Goal: Navigation & Orientation: Find specific page/section

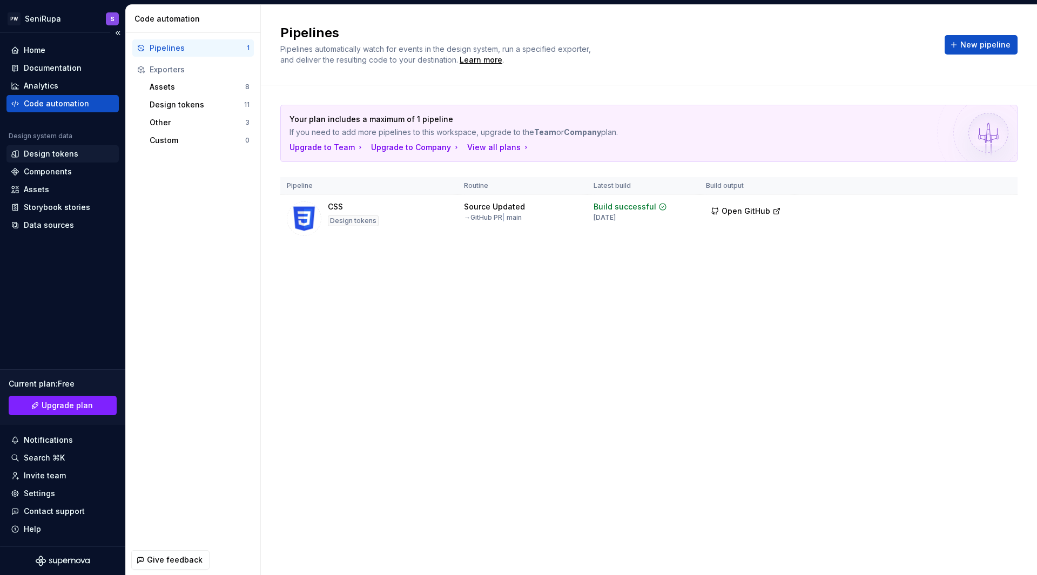
click at [56, 154] on div "Design tokens" at bounding box center [51, 154] width 55 height 11
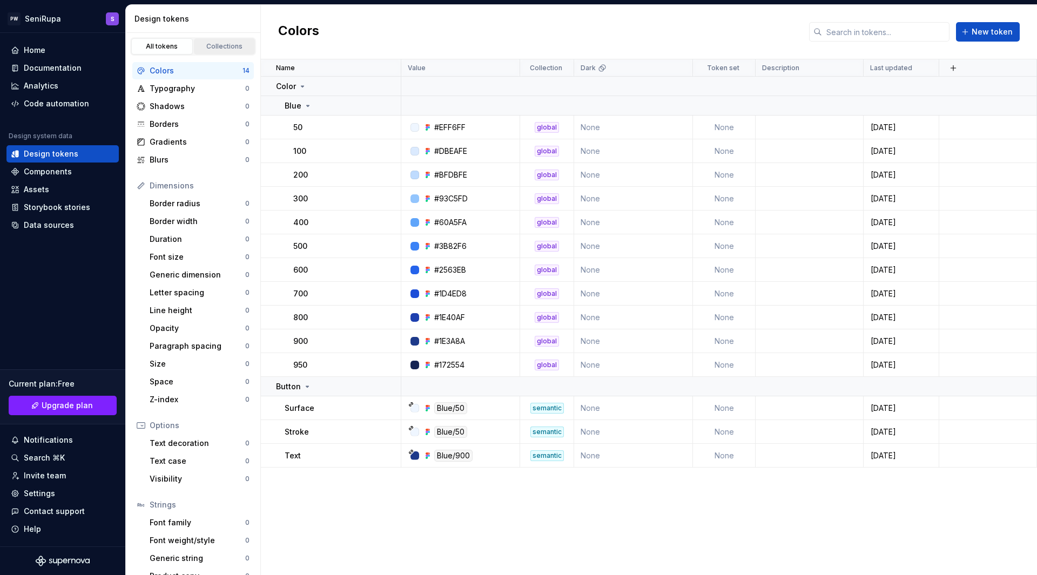
click at [206, 44] on div "Collections" at bounding box center [225, 46] width 54 height 9
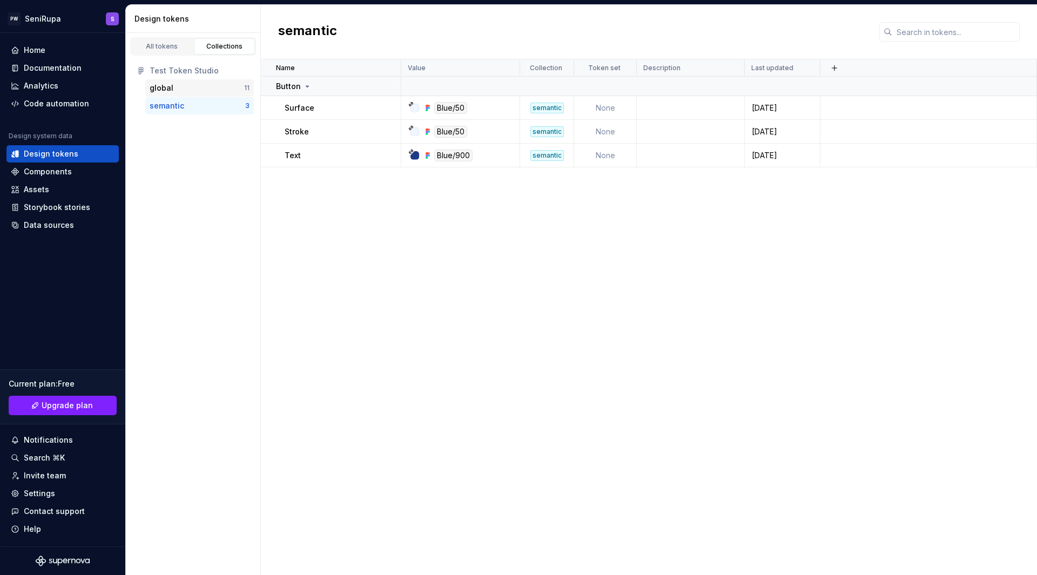
click at [177, 87] on div "global" at bounding box center [197, 88] width 95 height 11
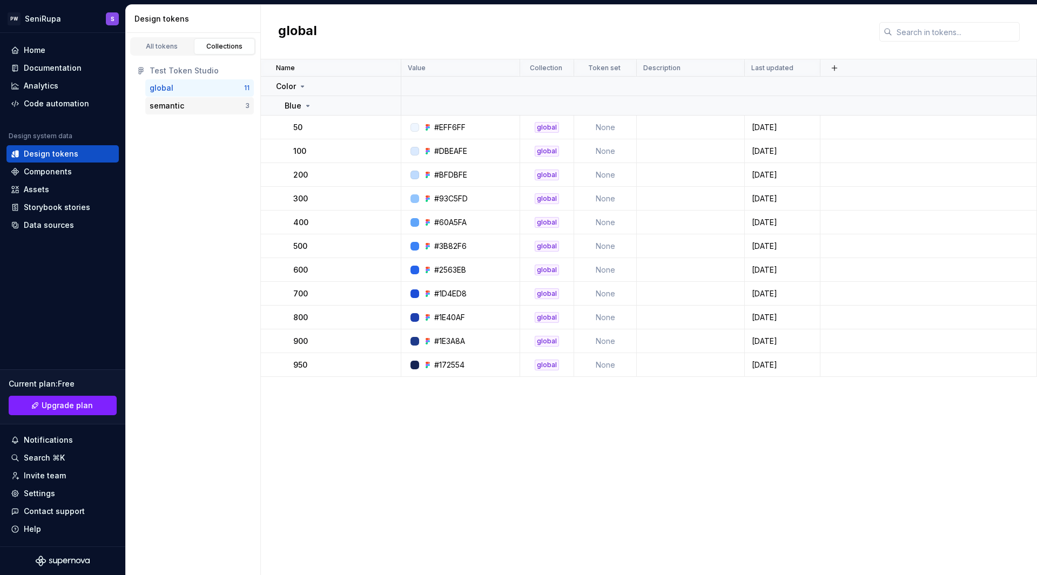
click at [182, 108] on div "semantic" at bounding box center [167, 105] width 35 height 11
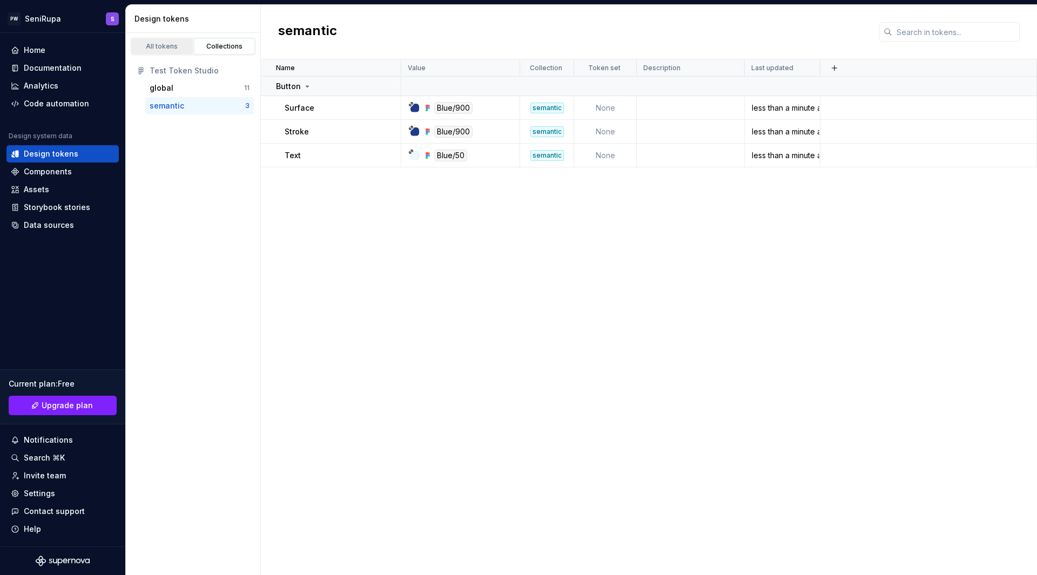
click at [165, 46] on div "All tokens" at bounding box center [162, 46] width 54 height 9
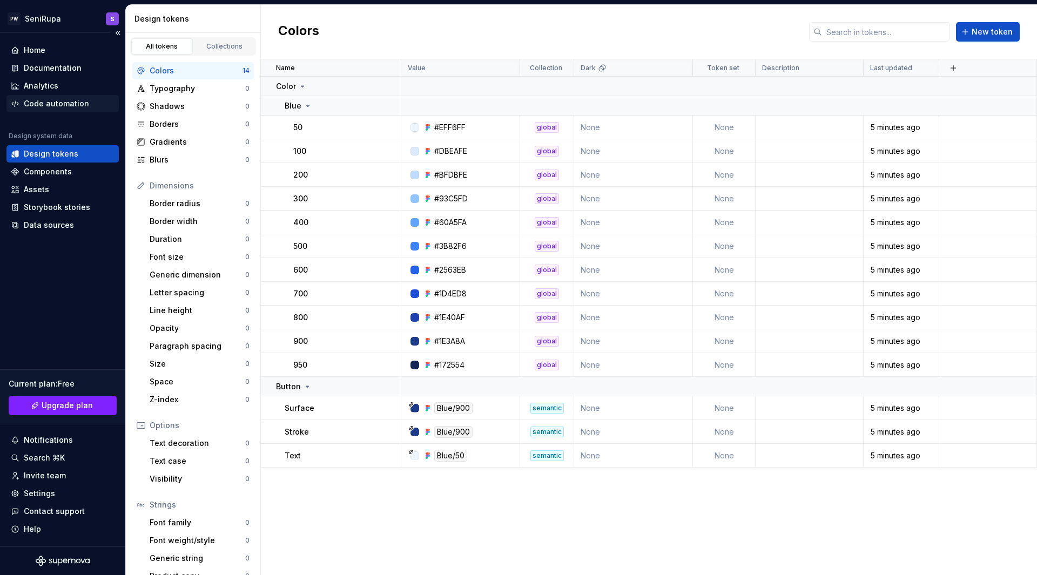
click at [58, 106] on div "Code automation" at bounding box center [56, 103] width 65 height 11
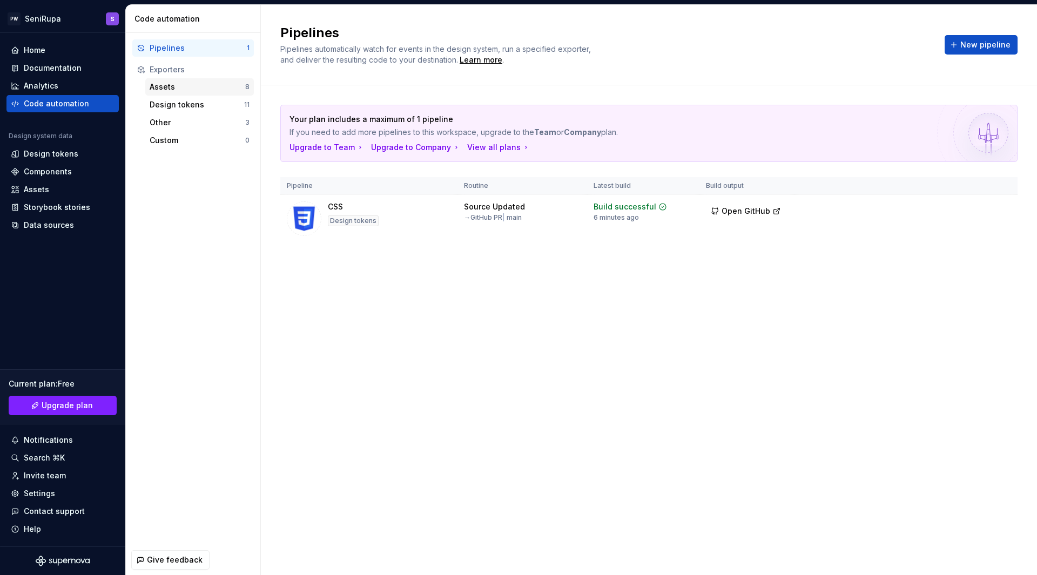
click at [196, 87] on div "Assets" at bounding box center [198, 87] width 96 height 11
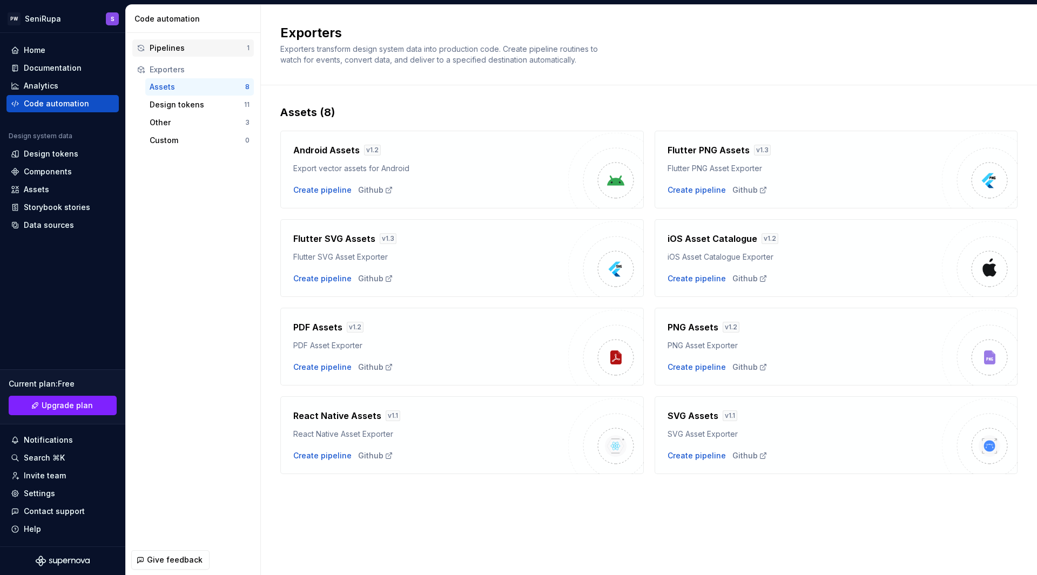
click at [162, 45] on div "Pipelines" at bounding box center [198, 48] width 97 height 11
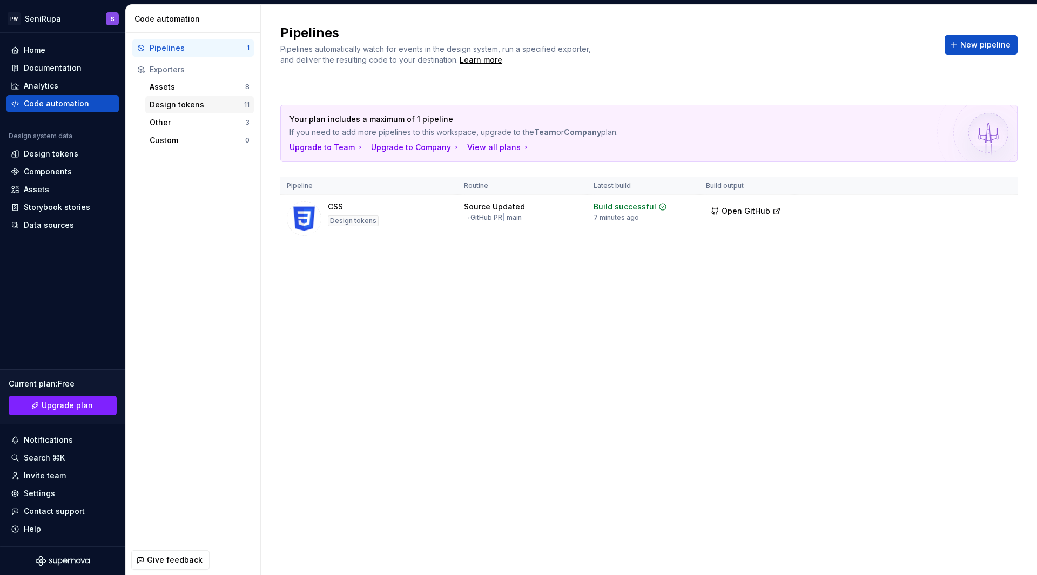
click at [187, 103] on div "Design tokens" at bounding box center [197, 104] width 95 height 11
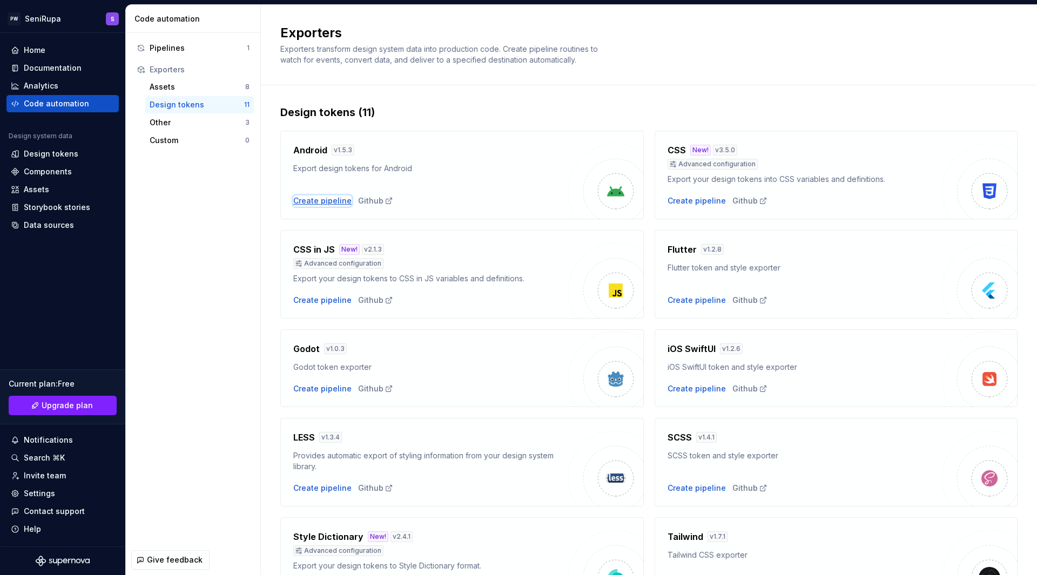
click at [312, 203] on div "Create pipeline" at bounding box center [322, 201] width 58 height 11
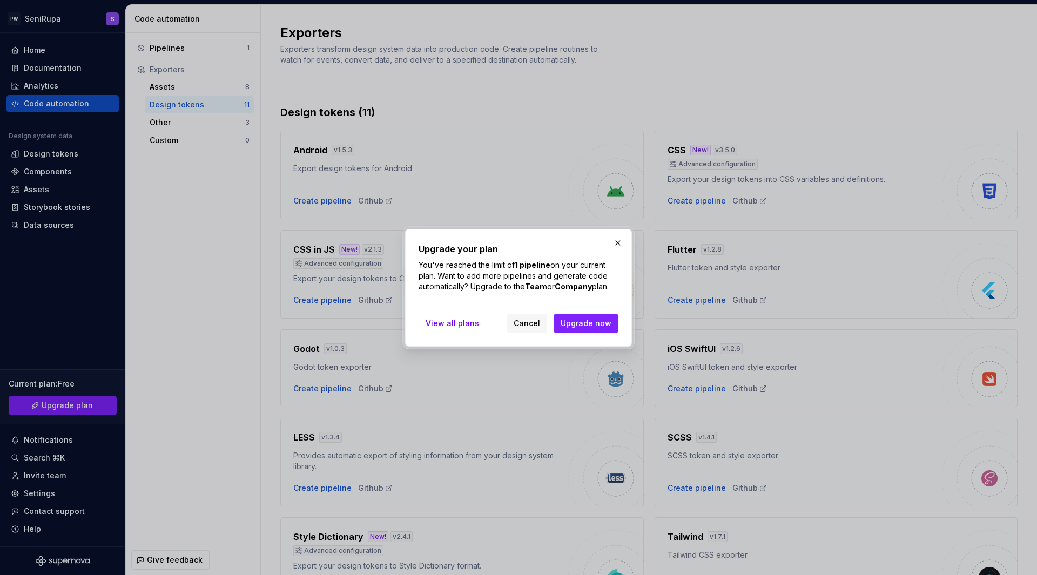
click at [619, 244] on button "button" at bounding box center [617, 243] width 15 height 15
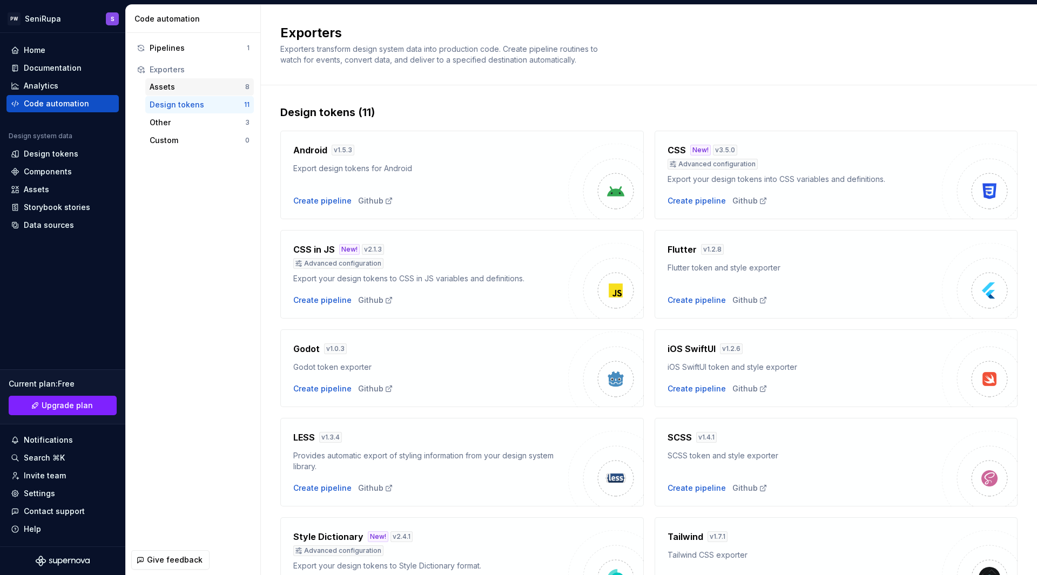
click at [169, 89] on div "Assets" at bounding box center [198, 87] width 96 height 11
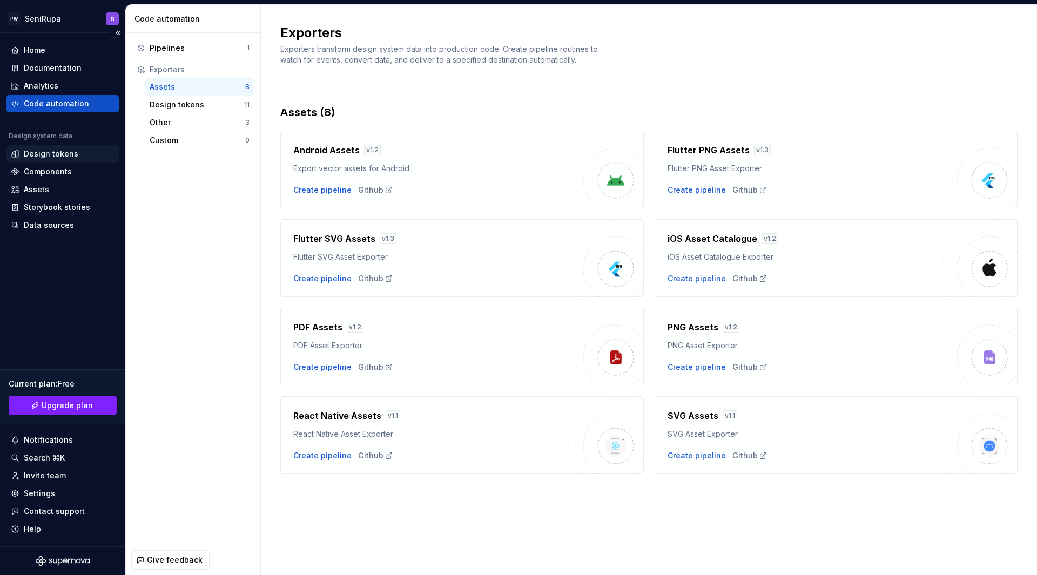
click at [79, 155] on div "Design tokens" at bounding box center [63, 154] width 104 height 11
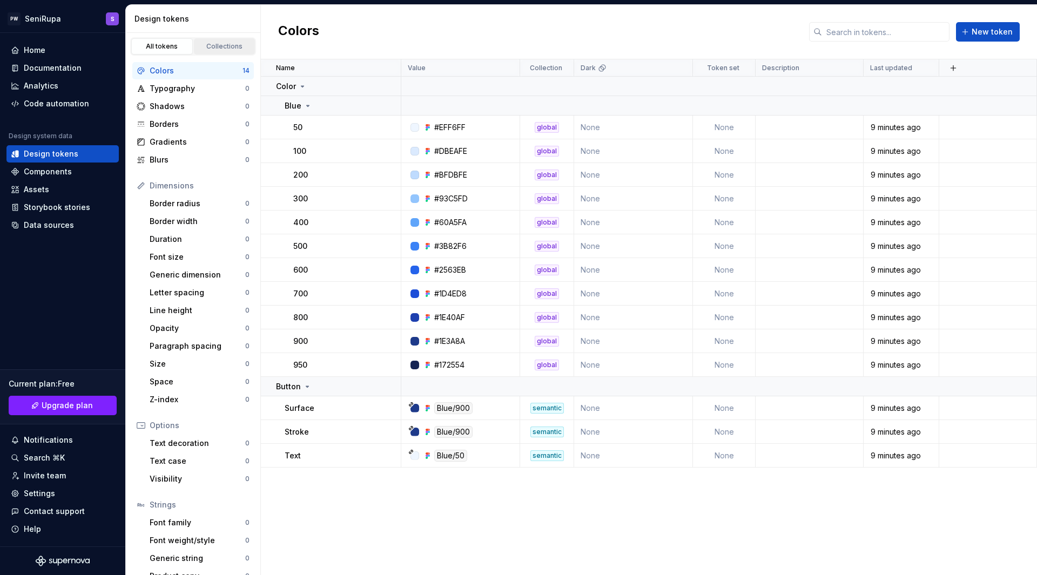
click at [213, 45] on div "Collections" at bounding box center [225, 46] width 54 height 9
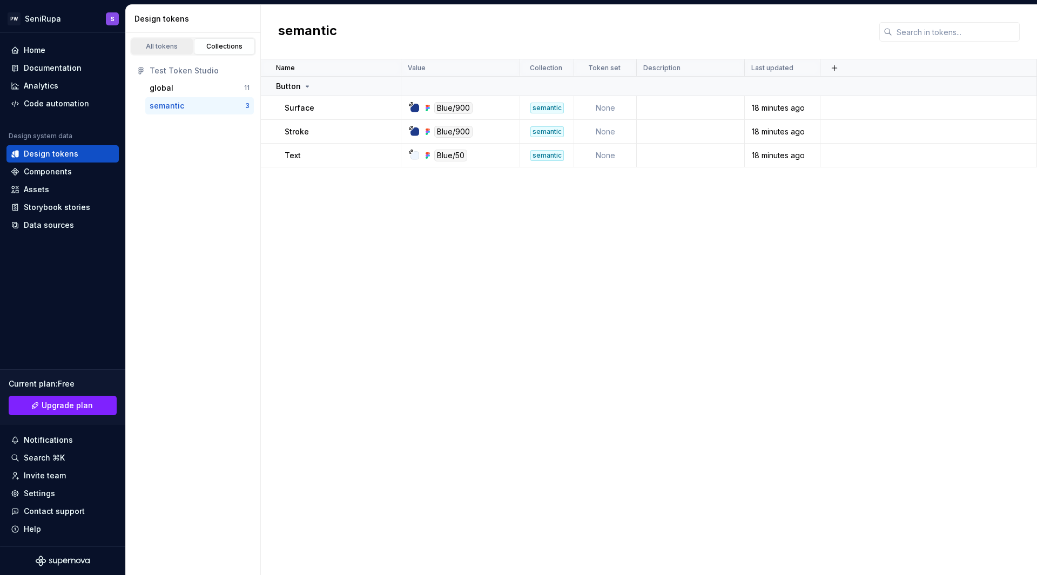
click at [157, 44] on div "All tokens" at bounding box center [162, 46] width 54 height 9
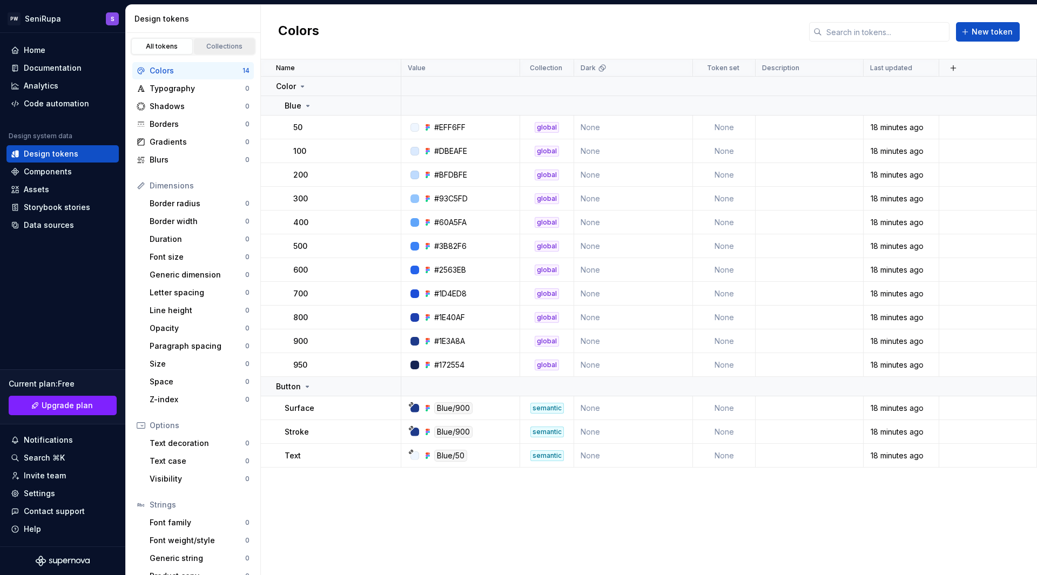
click at [220, 45] on div "Collections" at bounding box center [225, 46] width 54 height 9
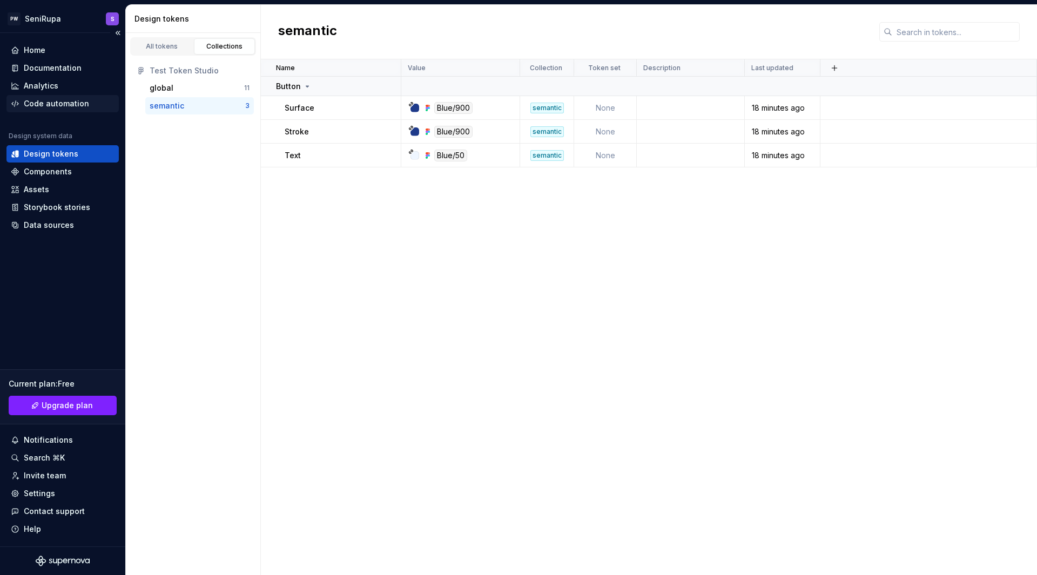
click at [48, 102] on div "Code automation" at bounding box center [56, 103] width 65 height 11
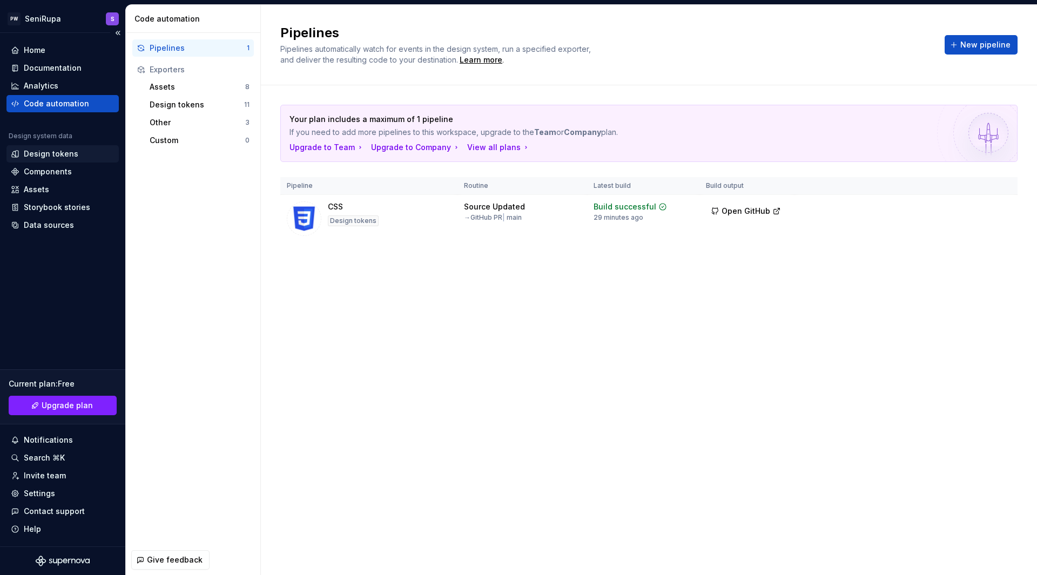
click at [66, 158] on div "Design tokens" at bounding box center [51, 154] width 55 height 11
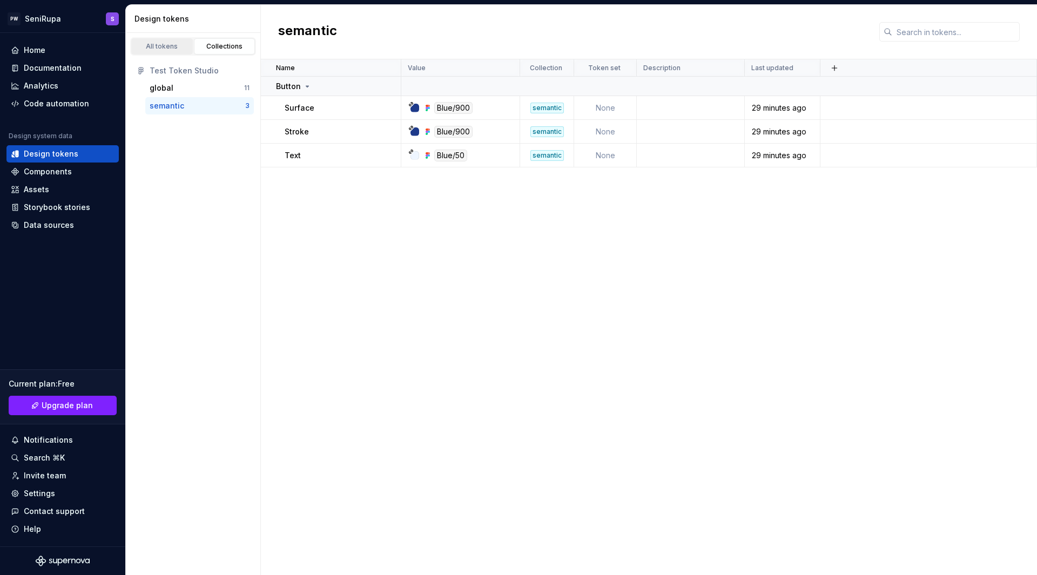
click at [157, 49] on div "All tokens" at bounding box center [162, 46] width 54 height 9
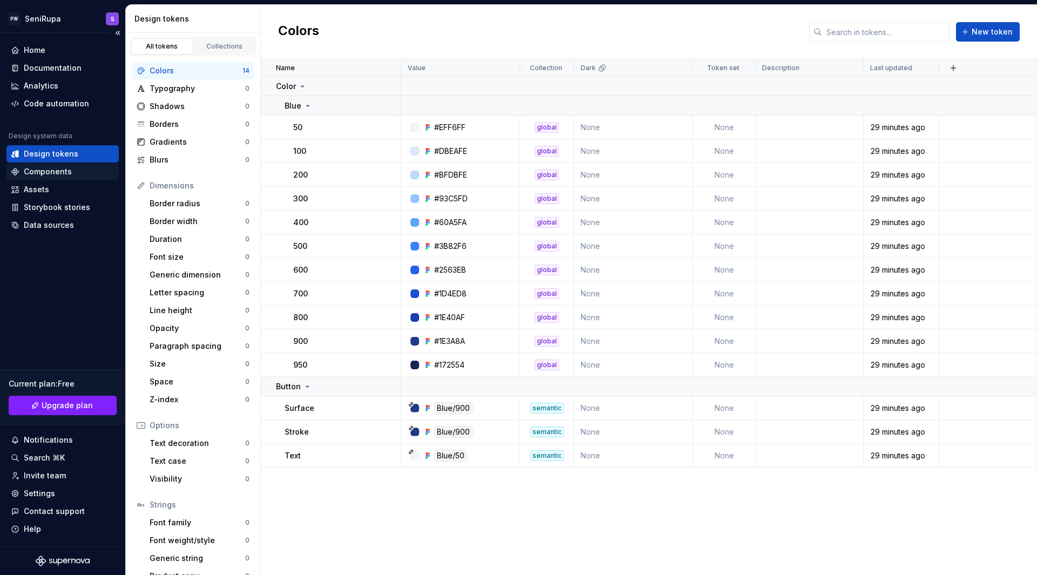
click at [51, 173] on div "Components" at bounding box center [48, 171] width 48 height 11
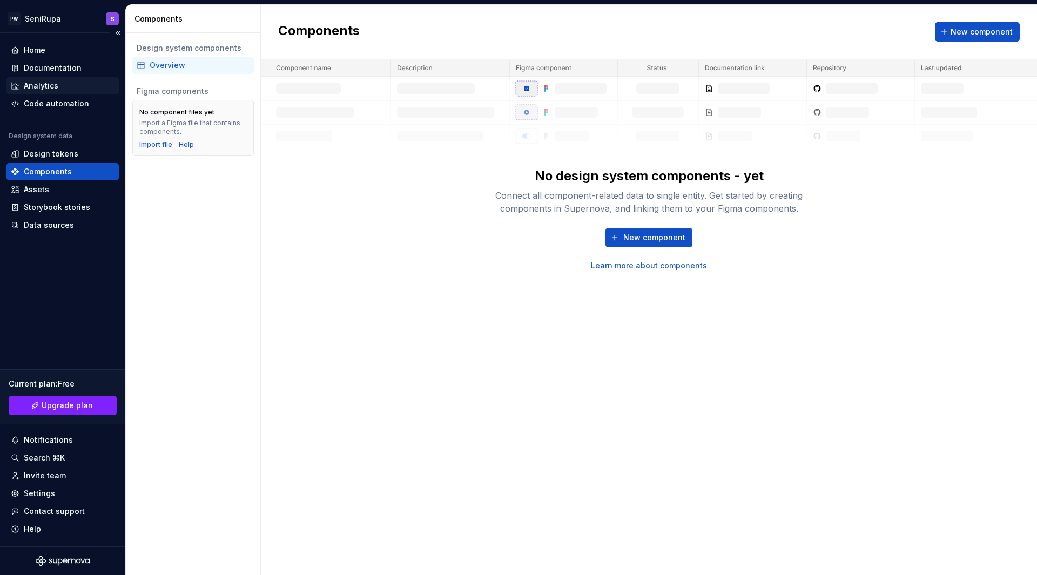
click at [43, 84] on div "Analytics" at bounding box center [41, 85] width 35 height 11
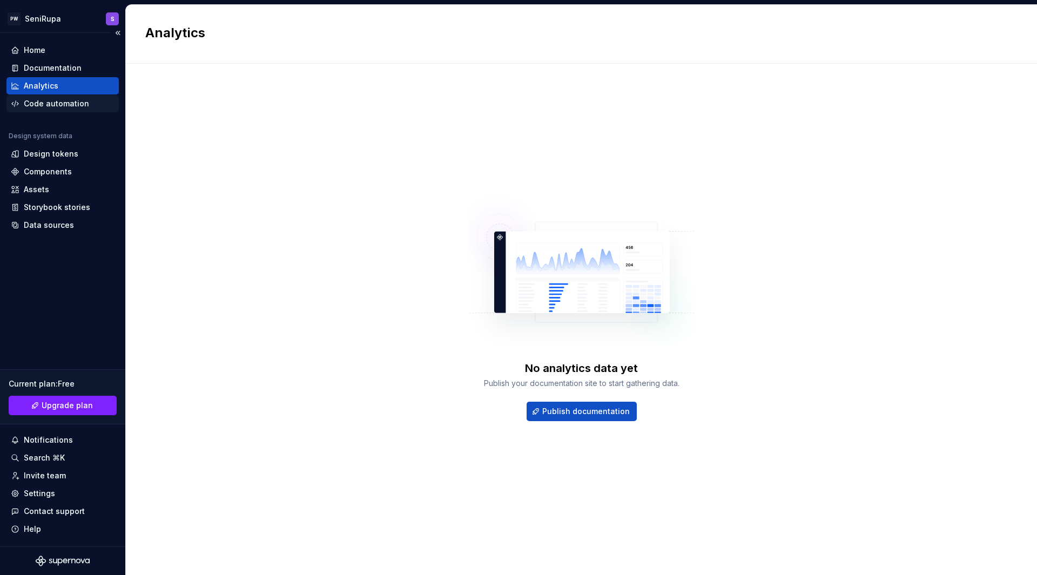
click at [61, 106] on div "Code automation" at bounding box center [56, 103] width 65 height 11
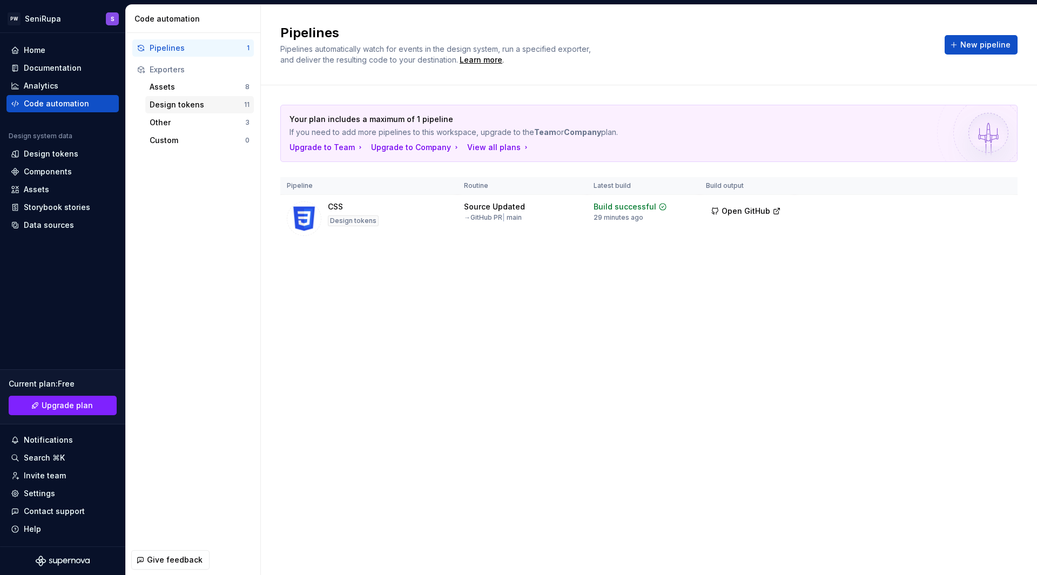
click at [186, 110] on div "Design tokens" at bounding box center [197, 104] width 95 height 11
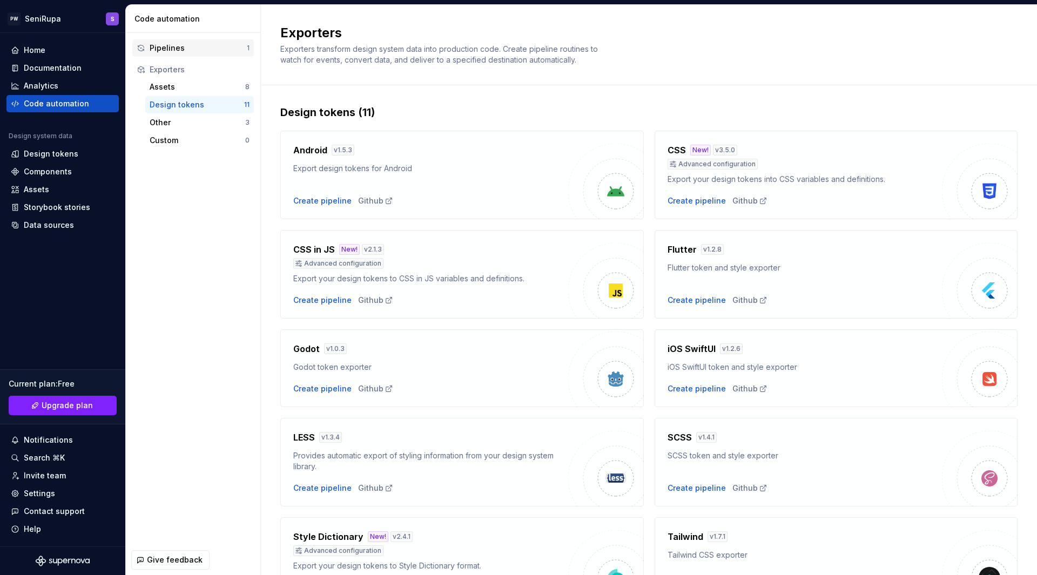
click at [171, 45] on div "Pipelines" at bounding box center [198, 48] width 97 height 11
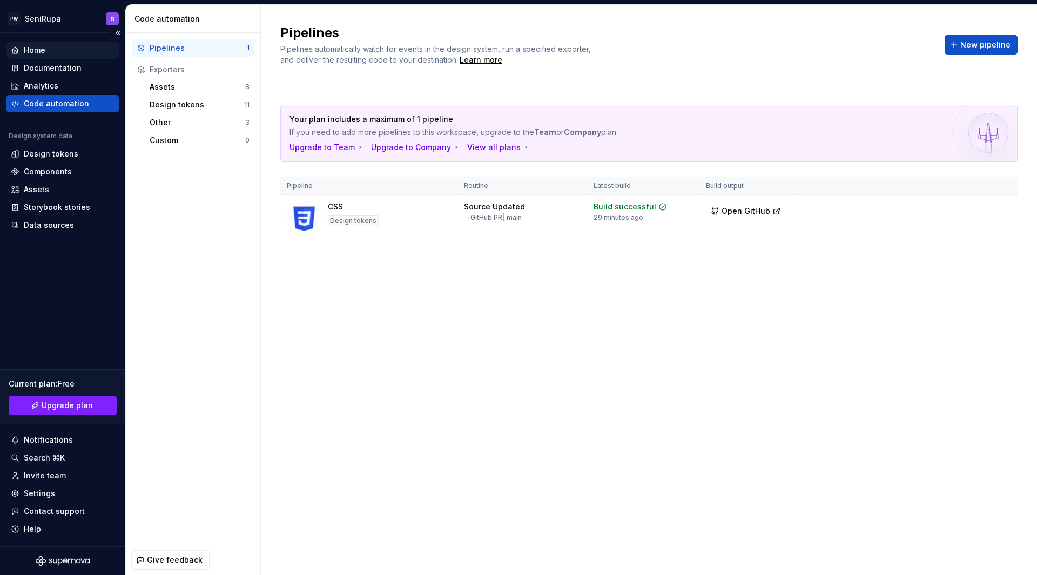
click at [43, 55] on div "Home" at bounding box center [35, 50] width 22 height 11
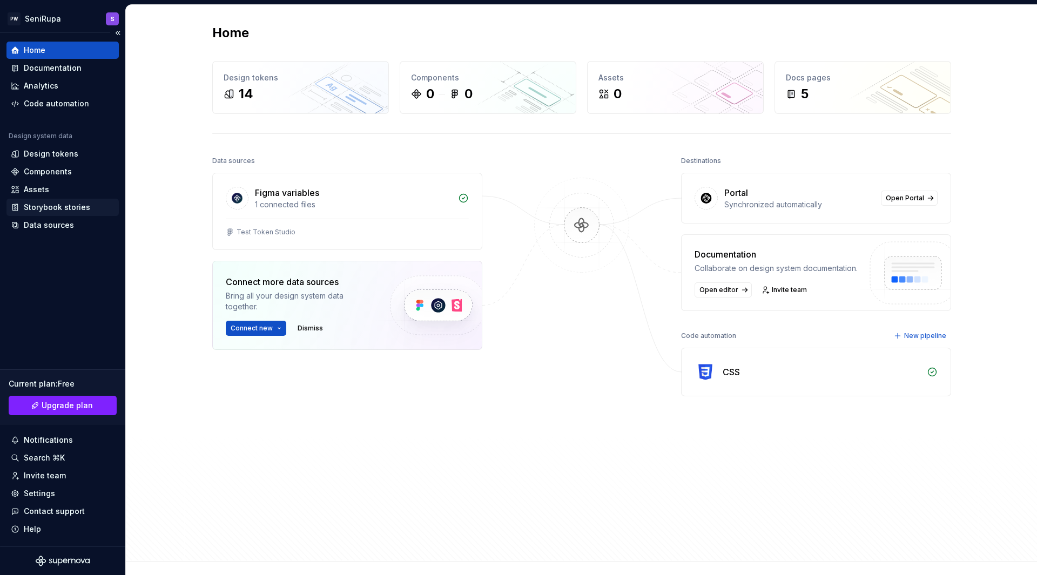
click at [58, 205] on div "Storybook stories" at bounding box center [57, 207] width 66 height 11
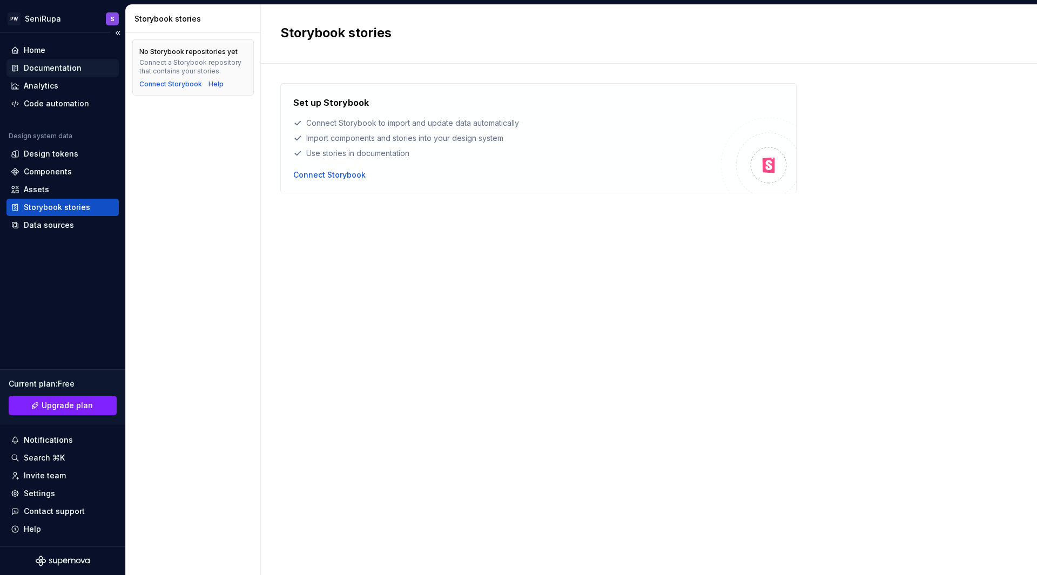
click at [42, 66] on div "Documentation" at bounding box center [53, 68] width 58 height 11
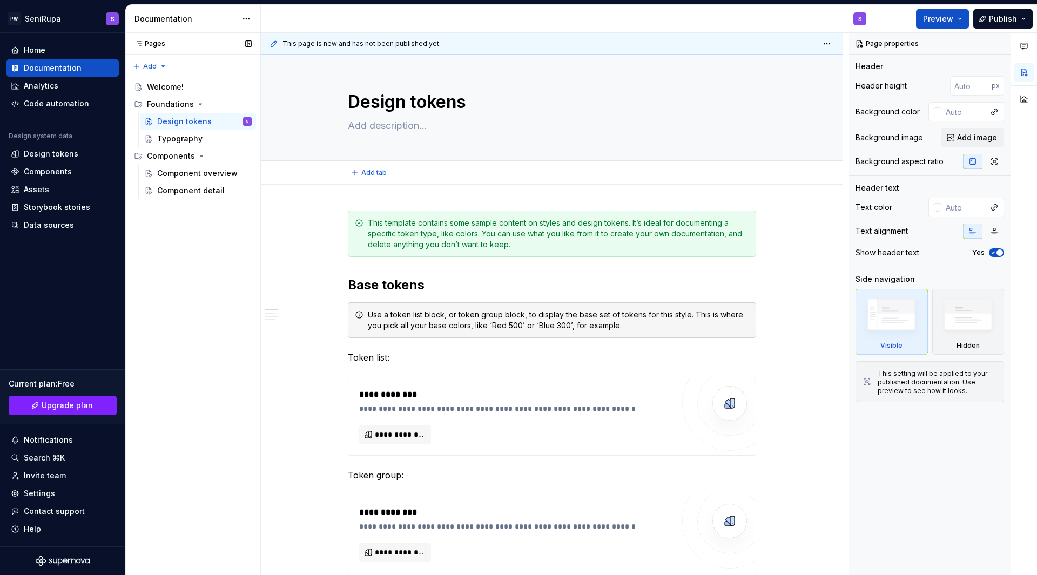
type textarea "*"
click at [55, 156] on div "Design tokens" at bounding box center [51, 154] width 55 height 11
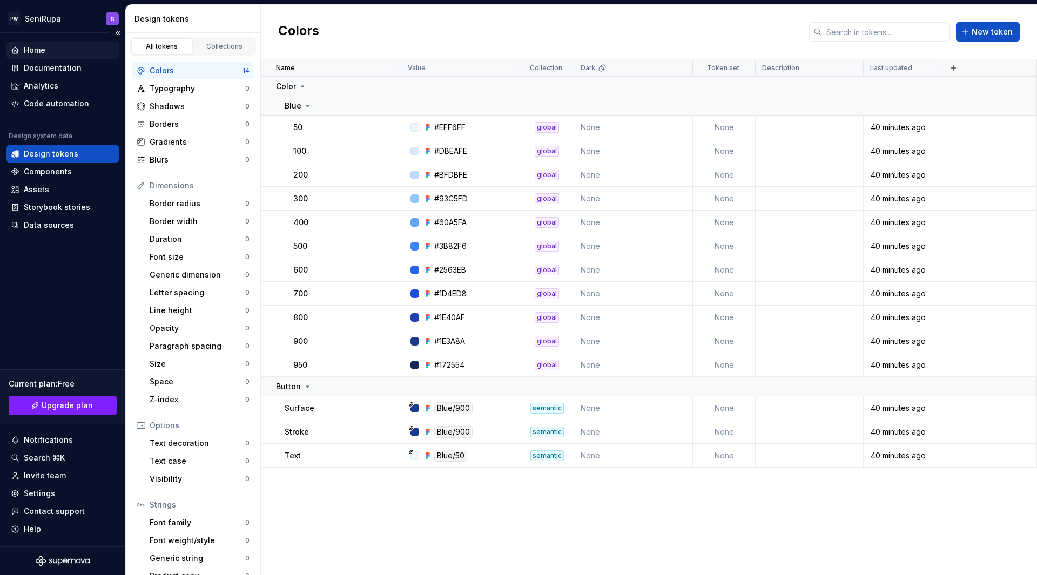
click at [51, 48] on div "Home" at bounding box center [63, 50] width 104 height 11
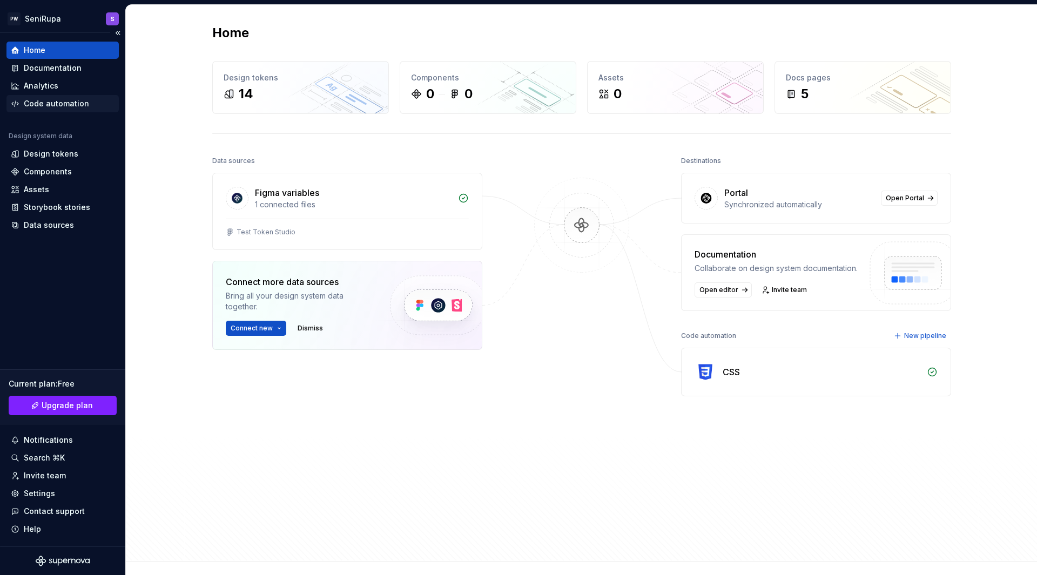
click at [79, 105] on div "Code automation" at bounding box center [56, 103] width 65 height 11
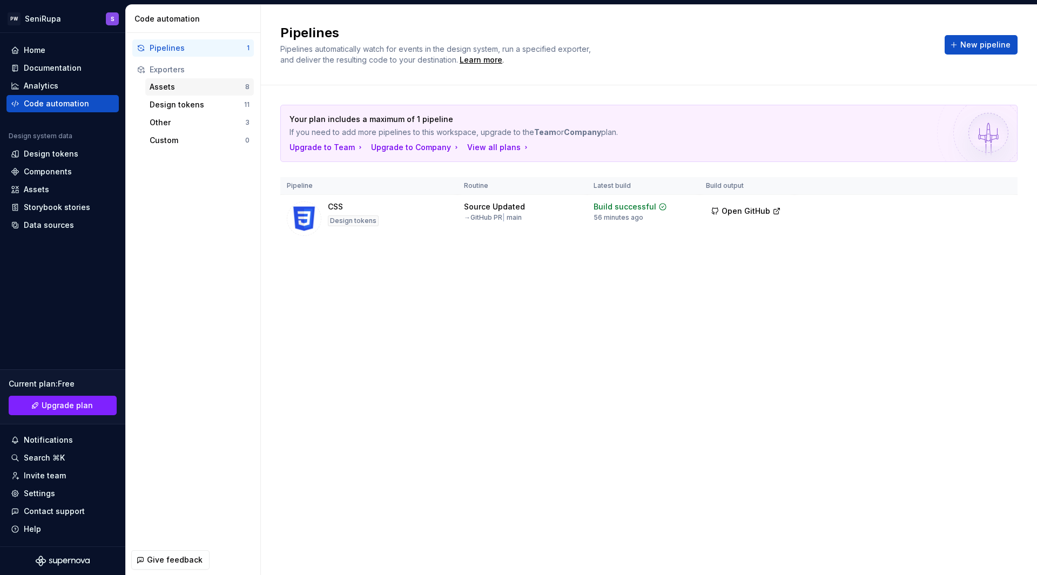
click at [193, 91] on div "Assets" at bounding box center [198, 87] width 96 height 11
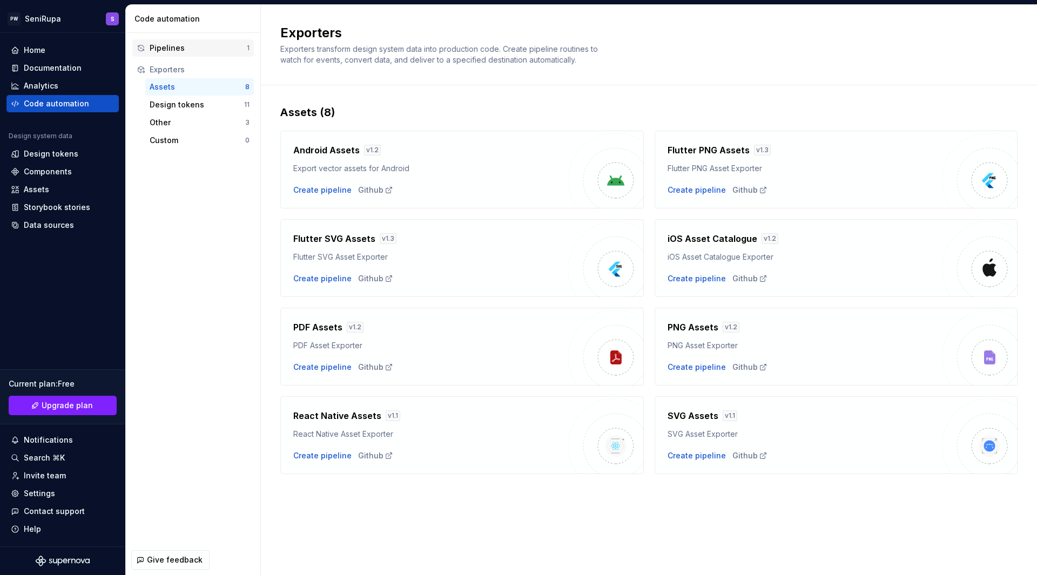
click at [187, 48] on div "Pipelines" at bounding box center [198, 48] width 97 height 11
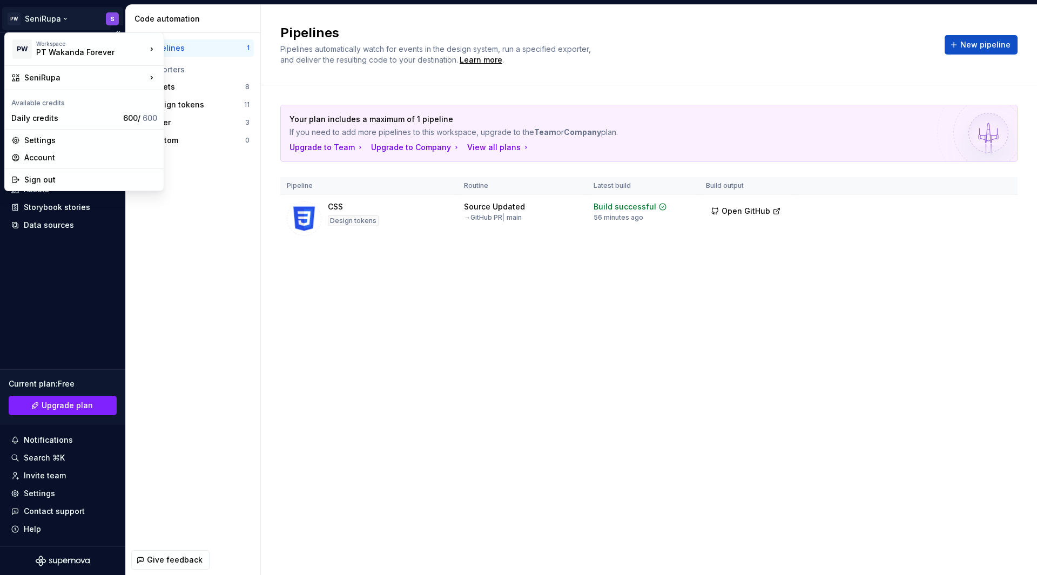
click at [45, 21] on html "PW SeniRupa S Home Documentation Analytics Code automation Design system data D…" at bounding box center [518, 287] width 1037 height 575
click at [59, 182] on div "Sign out" at bounding box center [90, 179] width 133 height 11
